Goal: Task Accomplishment & Management: Complete application form

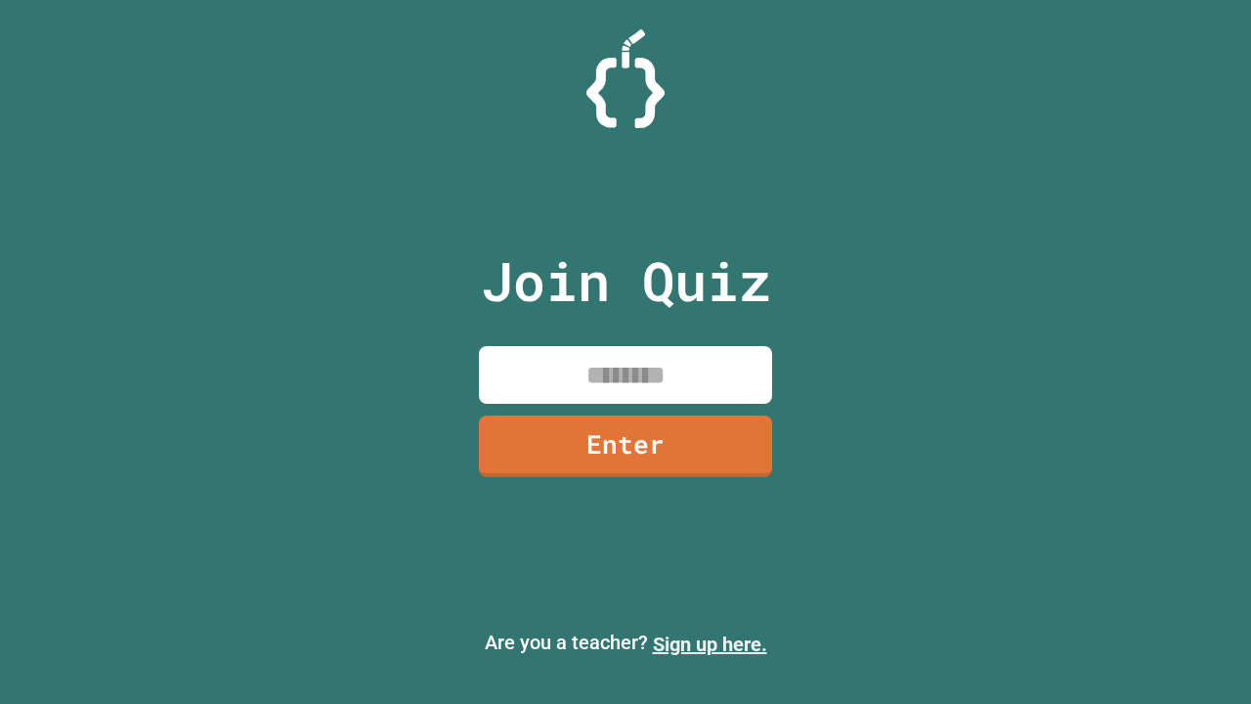
click at [710, 644] on link "Sign up here." at bounding box center [710, 644] width 114 height 23
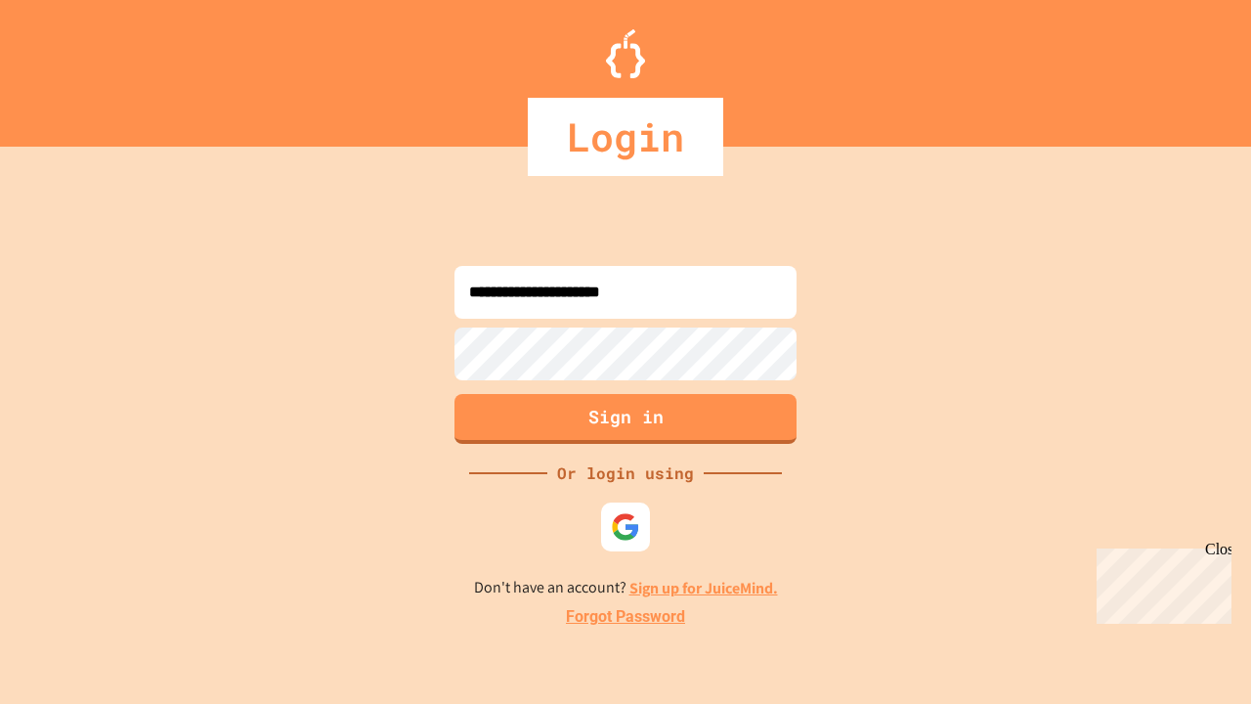
type input "**********"
